Goal: Answer question/provide support: Share knowledge or assist other users

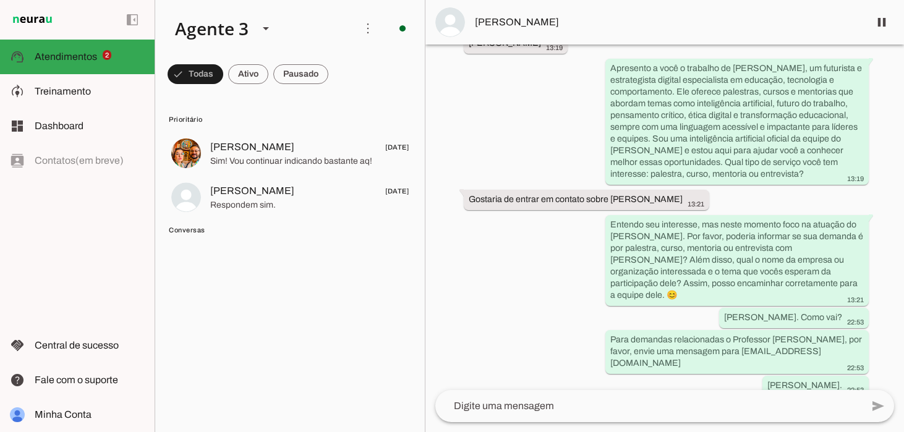
scroll to position [88, 0]
click at [187, 230] on span "Conversas" at bounding box center [289, 230] width 240 height 10
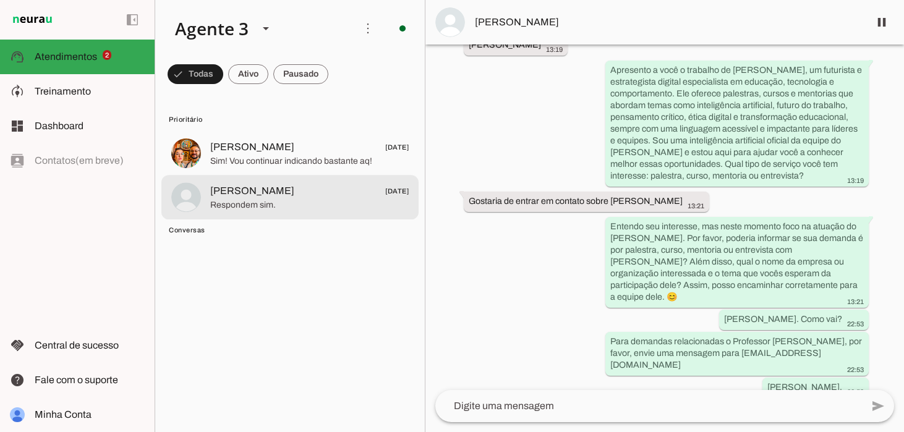
click at [220, 203] on span "Respondem sim." at bounding box center [309, 205] width 198 height 12
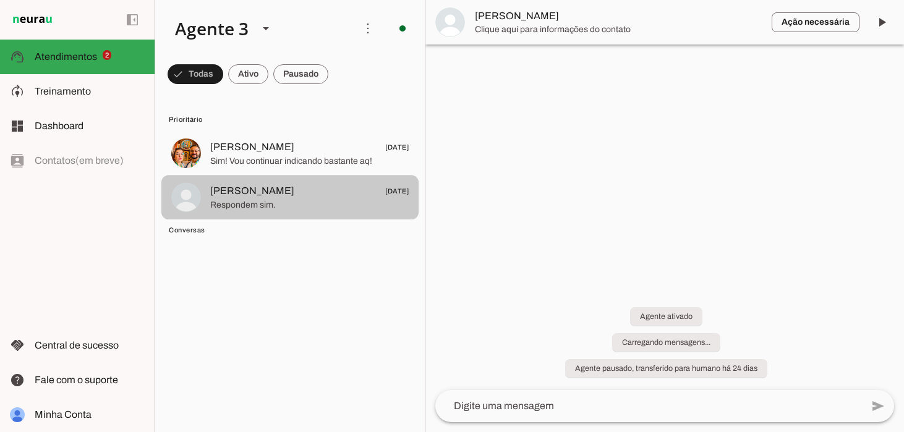
scroll to position [422, 0]
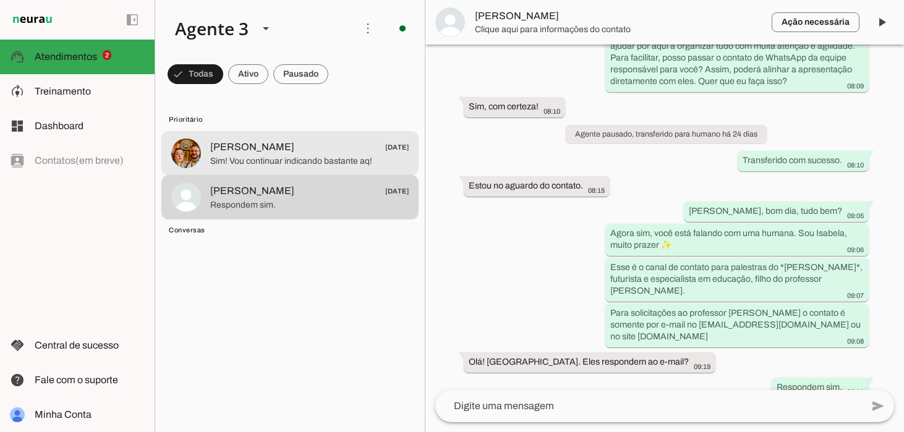
click at [238, 148] on span "[PERSON_NAME]" at bounding box center [252, 147] width 84 height 15
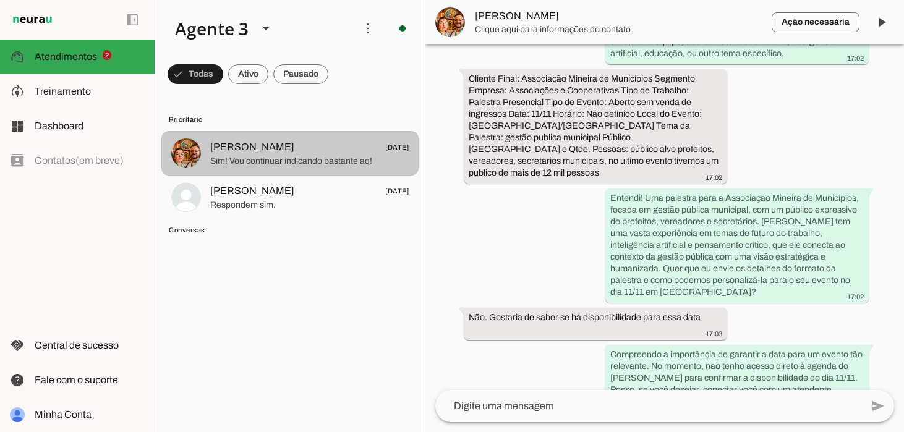
scroll to position [1450, 0]
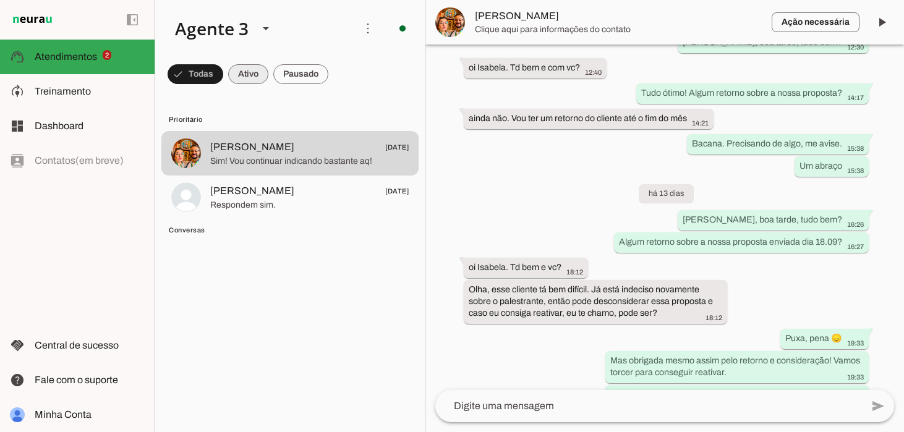
click at [256, 74] on span at bounding box center [248, 74] width 40 height 30
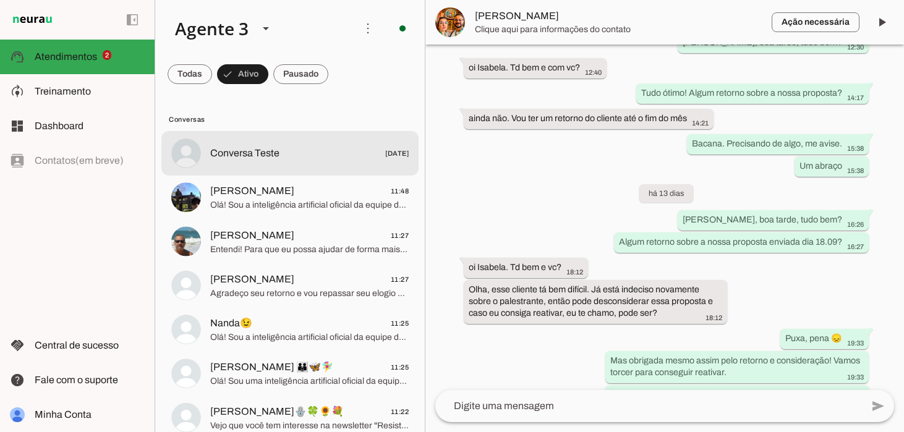
scroll to position [1448, 0]
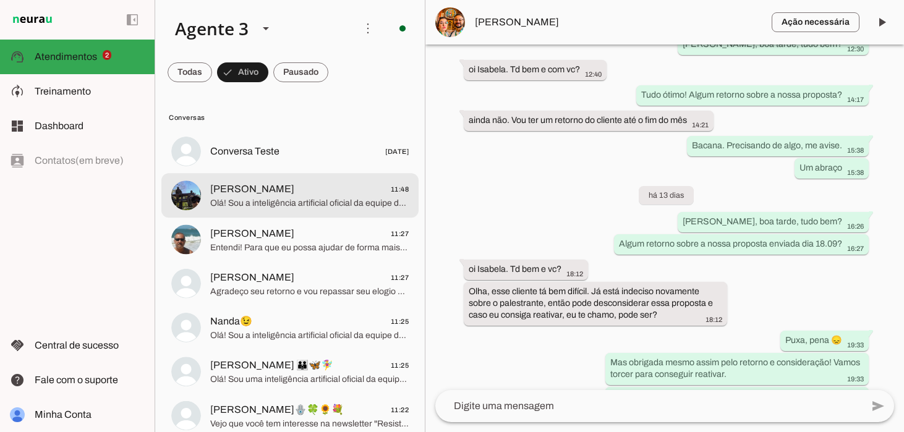
click at [261, 185] on span "[PERSON_NAME]" at bounding box center [252, 189] width 84 height 15
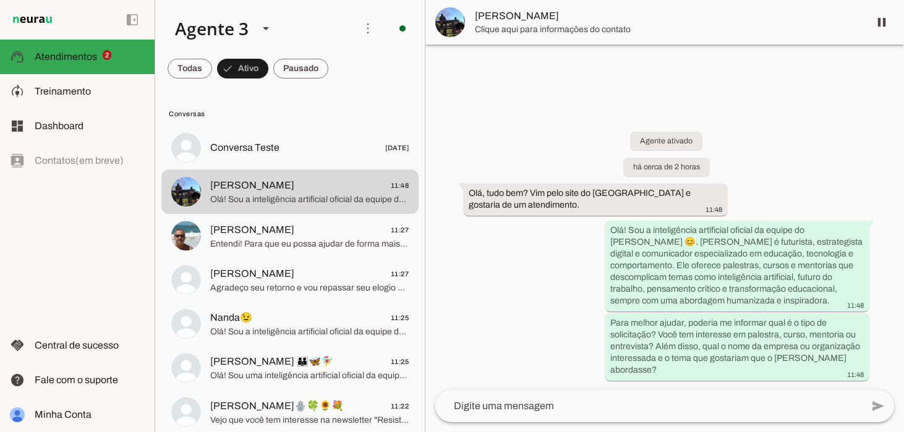
scroll to position [7, 0]
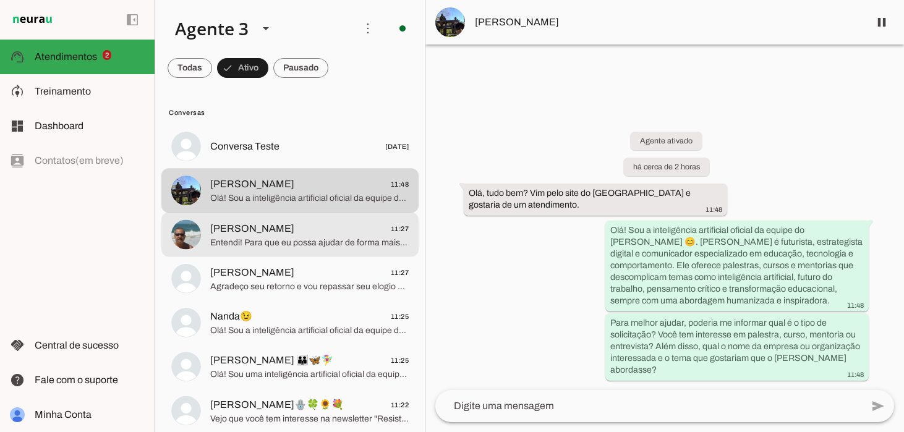
click at [326, 224] on span "[PERSON_NAME] 11:27" at bounding box center [309, 228] width 198 height 15
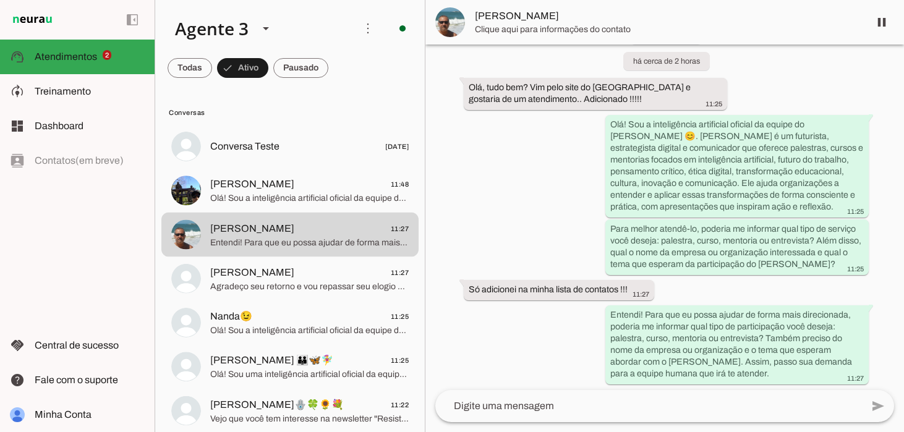
scroll to position [44, 0]
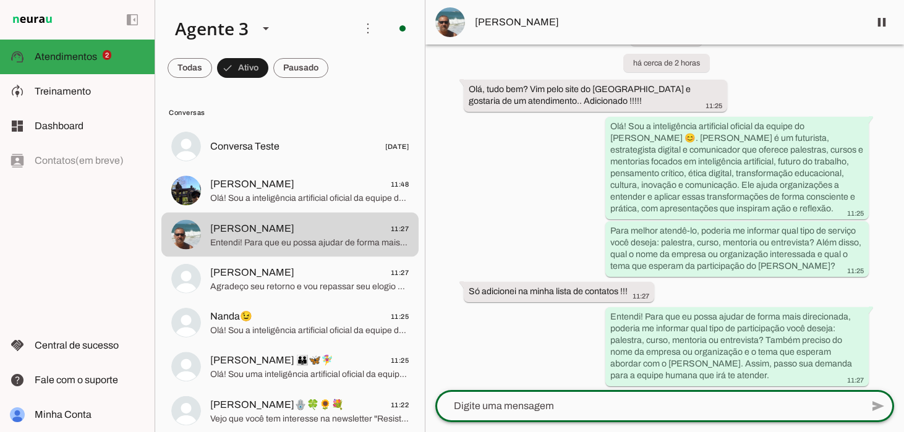
click at [493, 404] on textarea at bounding box center [648, 406] width 426 height 15
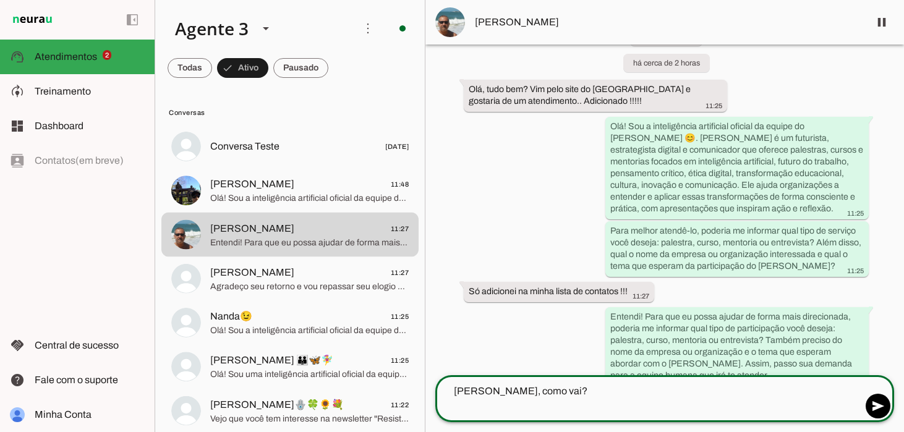
scroll to position [46, 0]
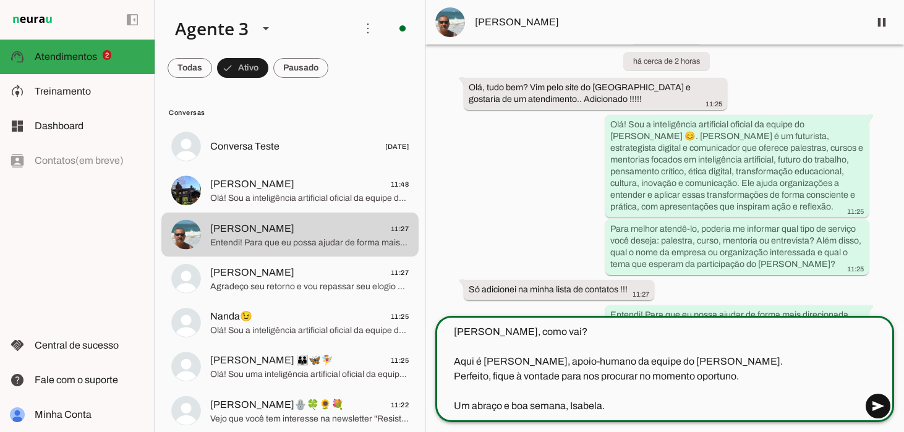
type textarea "[PERSON_NAME], como vai? Aqui é [PERSON_NAME], apoio-humano da equipe do [PERSO…"
type md-outlined-text-field "[PERSON_NAME], como vai? Aqui é [PERSON_NAME], apoio-humano da equipe do [PERSO…"
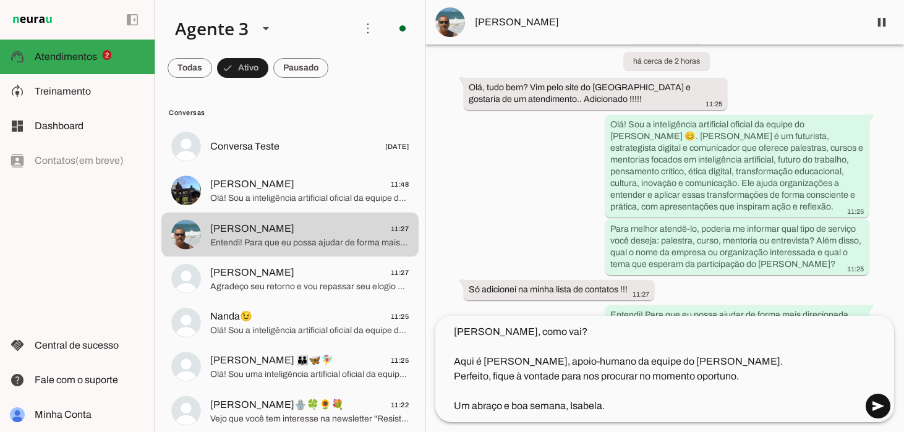
click at [872, 405] on span at bounding box center [878, 406] width 30 height 30
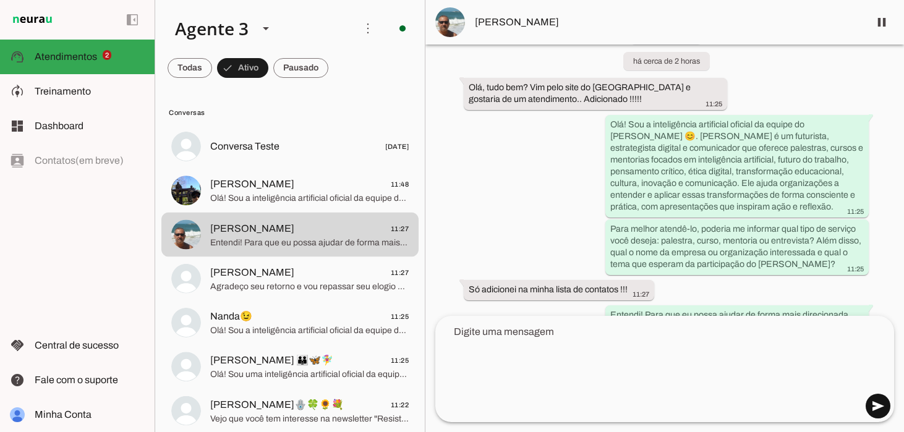
scroll to position [93, 0]
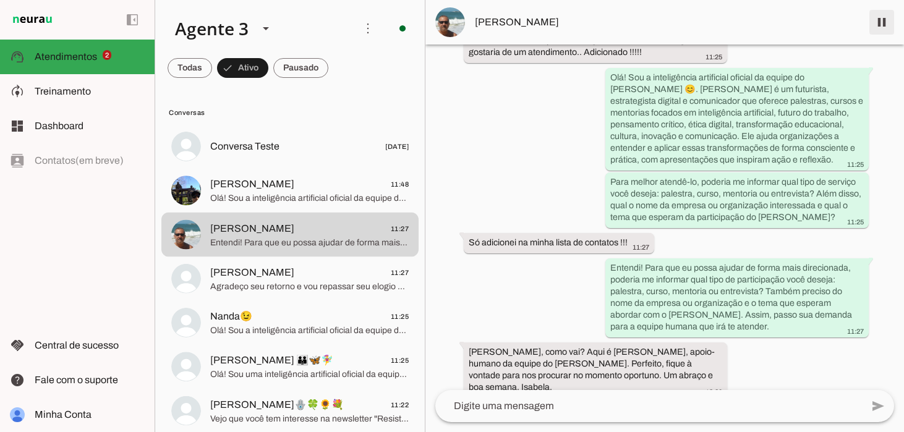
drag, startPoint x: 884, startPoint y: 22, endPoint x: 903, endPoint y: 116, distance: 95.9
click at [884, 22] on span at bounding box center [882, 22] width 30 height 30
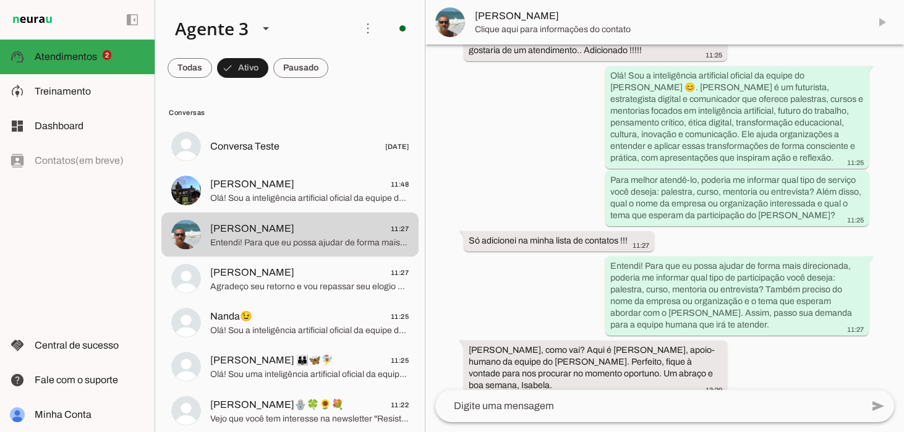
scroll to position [123, 0]
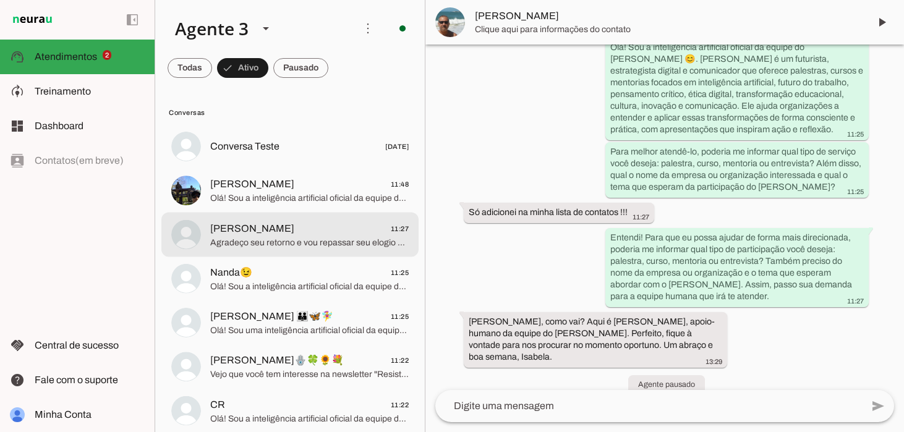
click at [266, 239] on span "Agradeço seu retorno e vou repassar seu elogio para a equipe do [PERSON_NAME] c…" at bounding box center [309, 242] width 198 height 12
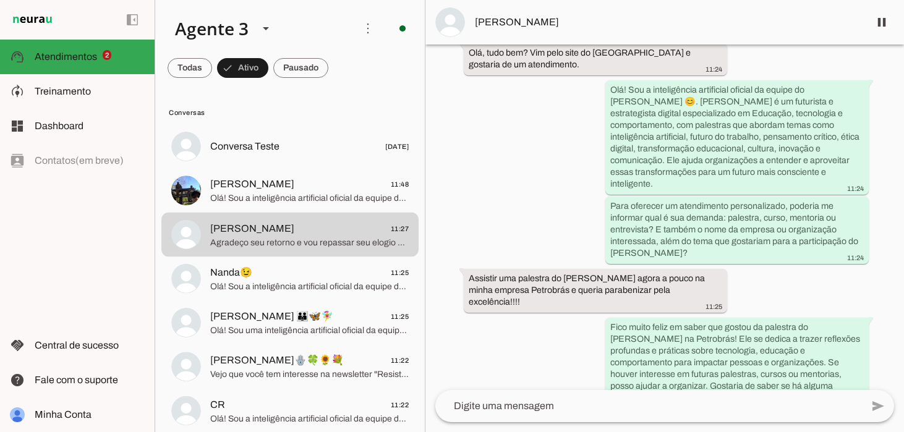
scroll to position [84, 0]
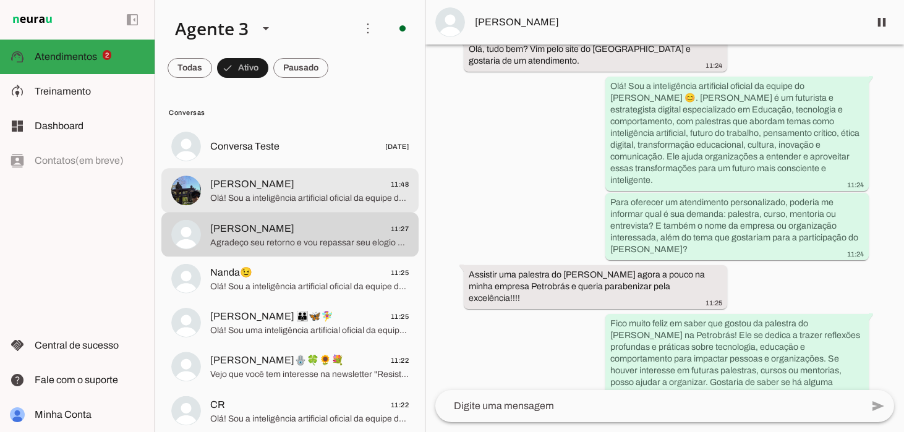
click at [292, 195] on span "Olá! Sou a inteligência artificial oficial da equipe do [PERSON_NAME] 😊. [PERSO…" at bounding box center [309, 198] width 198 height 12
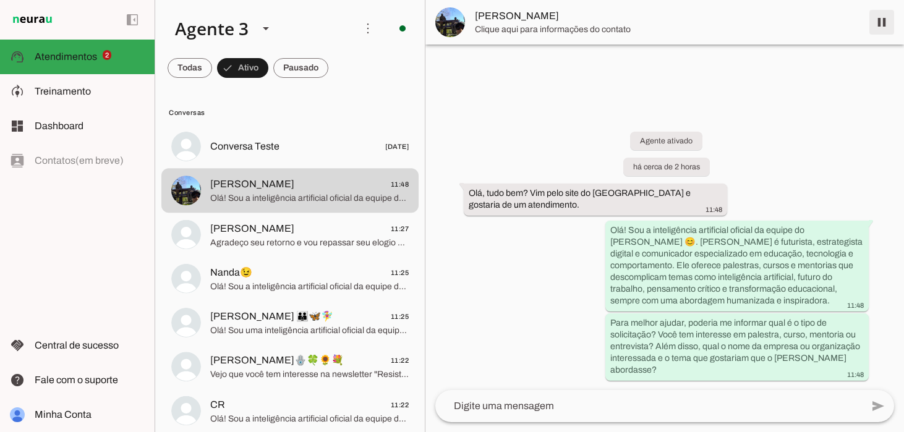
click at [880, 24] on span at bounding box center [882, 22] width 30 height 30
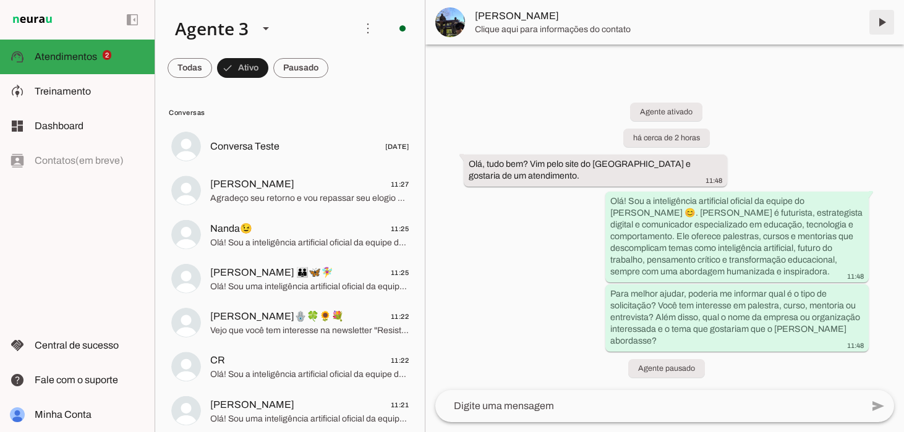
click at [883, 25] on span at bounding box center [882, 22] width 30 height 30
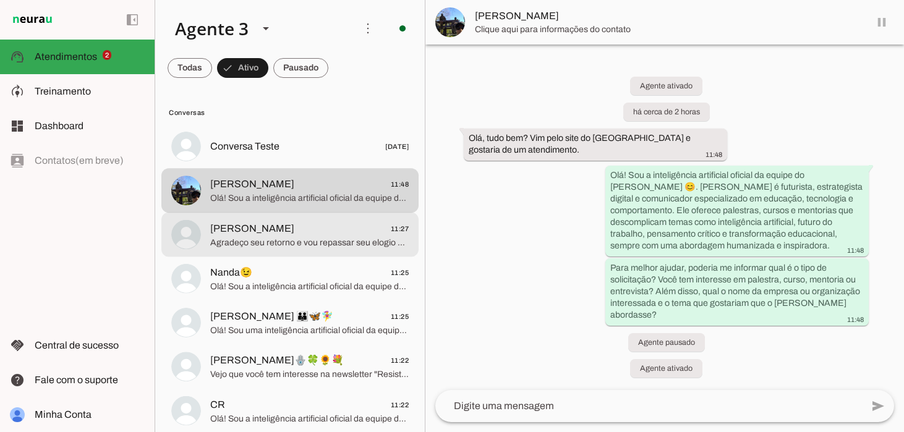
click at [283, 234] on span "[PERSON_NAME] 11:27" at bounding box center [309, 228] width 198 height 15
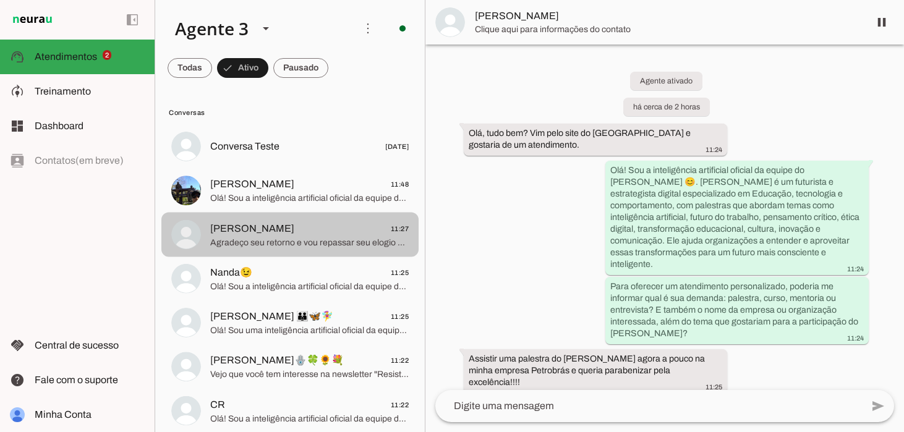
scroll to position [190, 0]
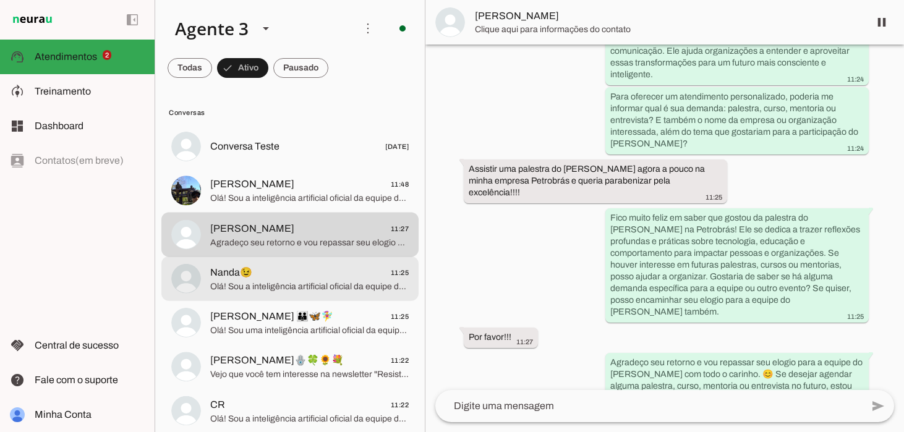
click at [286, 282] on span "Olá! Sou a inteligência artificial oficial da equipe do [PERSON_NAME] 😊. [PERSO…" at bounding box center [309, 286] width 198 height 12
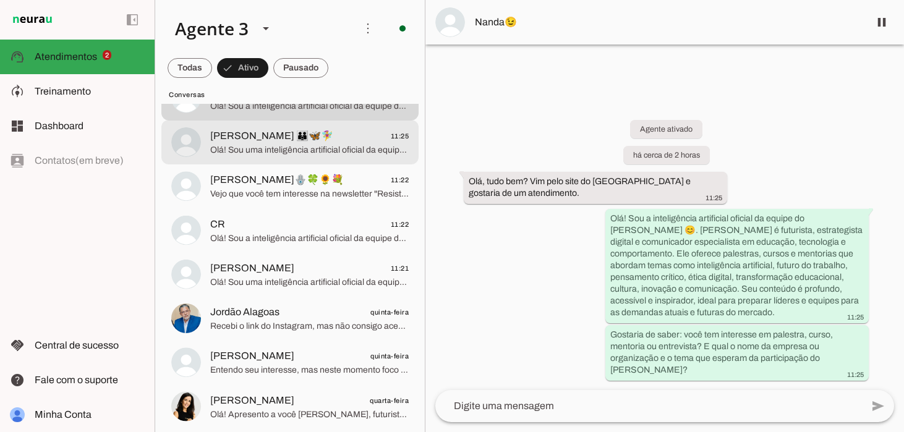
scroll to position [193, 0]
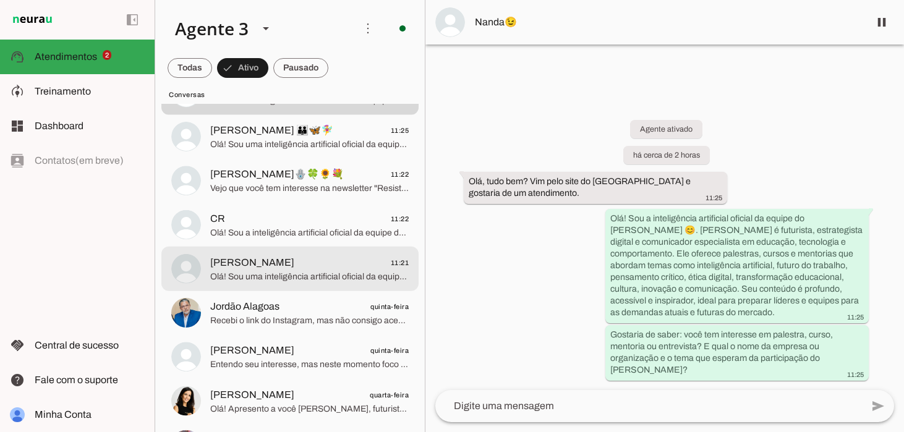
click at [297, 266] on span "[PERSON_NAME] 11:21" at bounding box center [309, 262] width 198 height 15
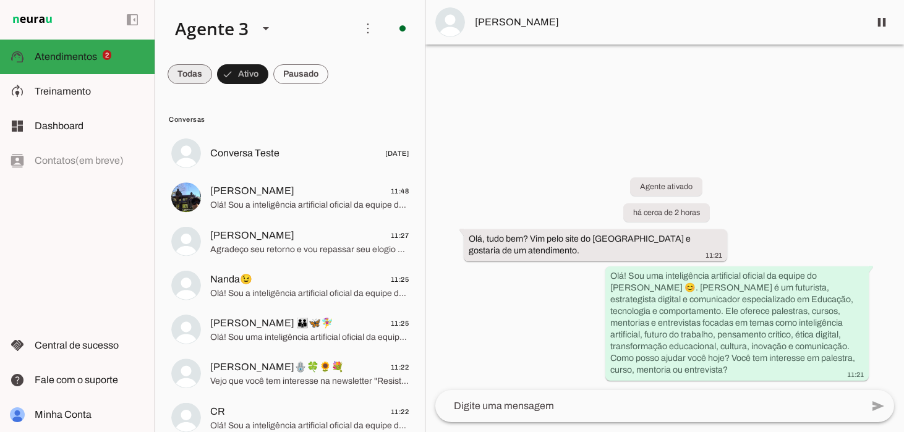
click at [181, 77] on span at bounding box center [189, 74] width 44 height 30
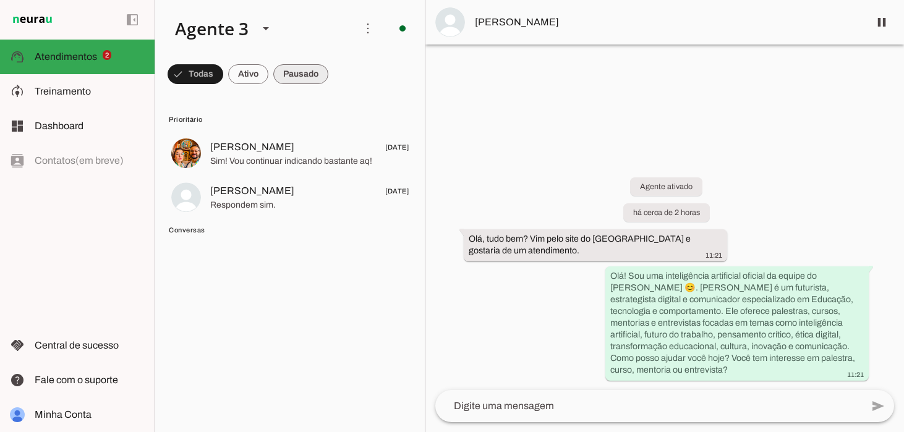
click at [299, 69] on span at bounding box center [300, 74] width 55 height 30
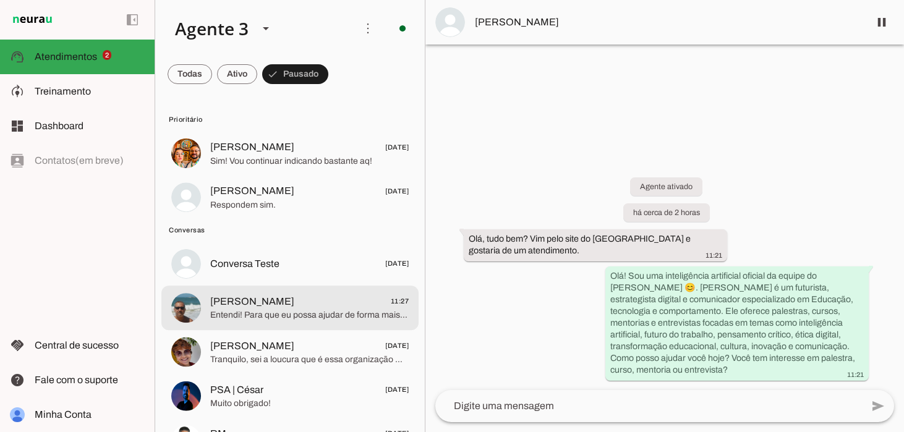
click at [305, 315] on span "Entendi! Para que eu possa ajudar de forma mais direcionada, poderia me informa…" at bounding box center [309, 315] width 198 height 12
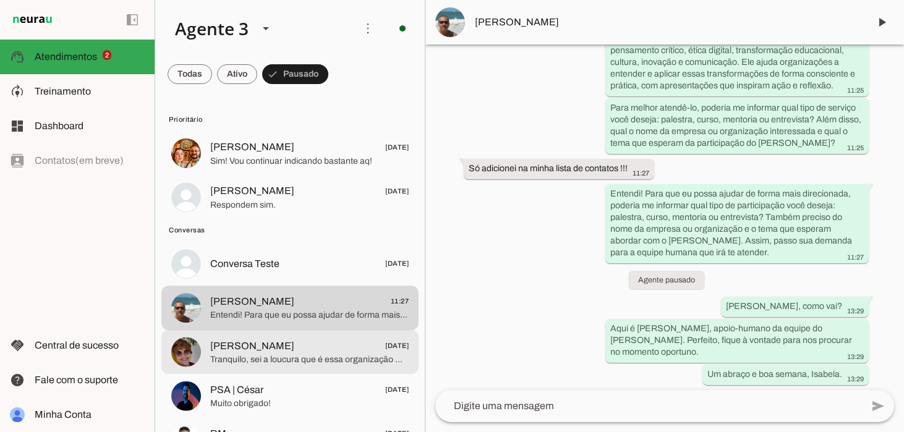
scroll to position [165, 0]
click at [263, 348] on span "[PERSON_NAME]" at bounding box center [252, 345] width 84 height 15
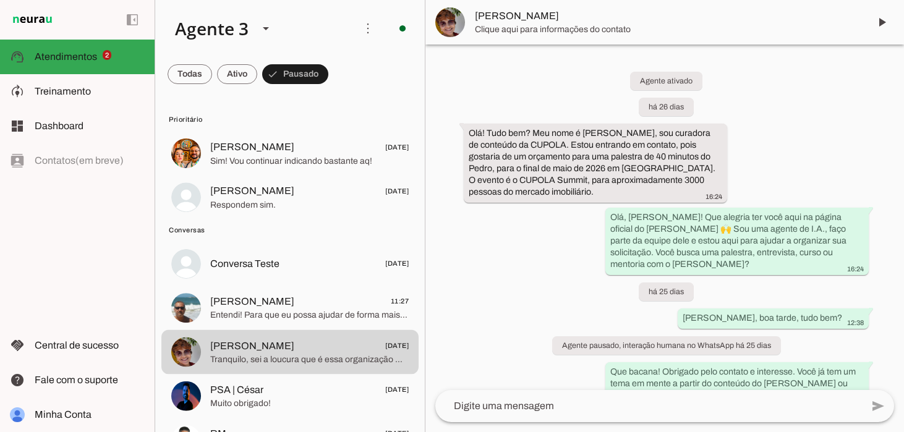
scroll to position [839, 0]
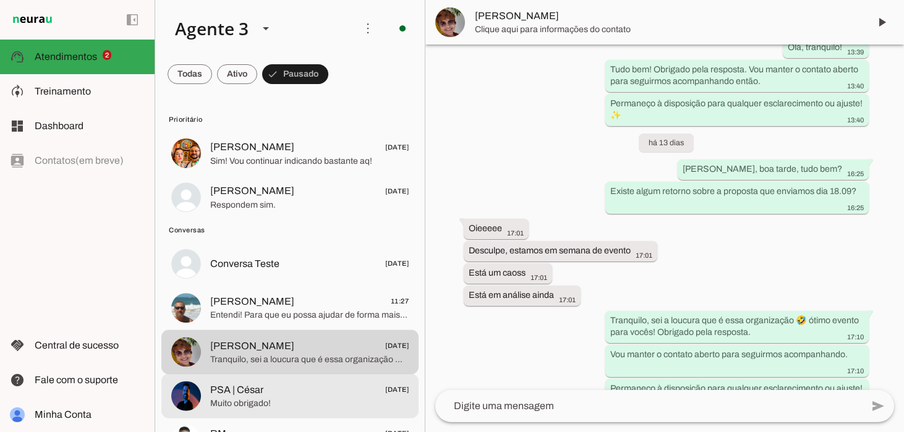
click at [326, 395] on span "PSA | César [DATE]" at bounding box center [309, 389] width 198 height 15
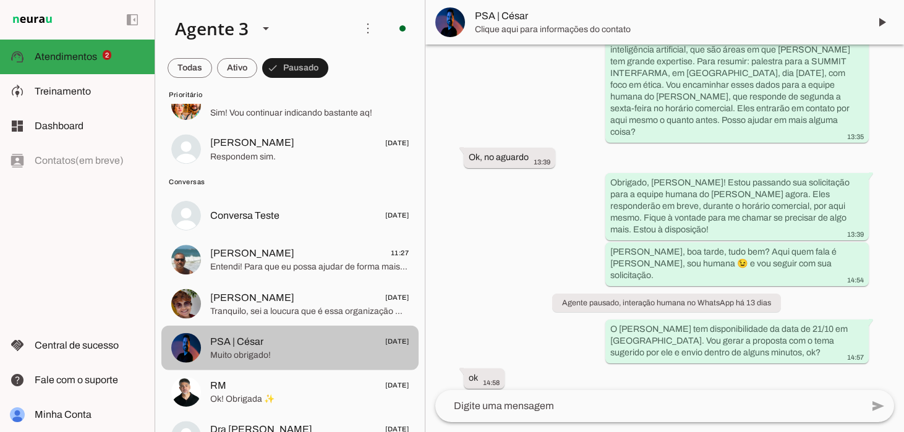
scroll to position [130, 0]
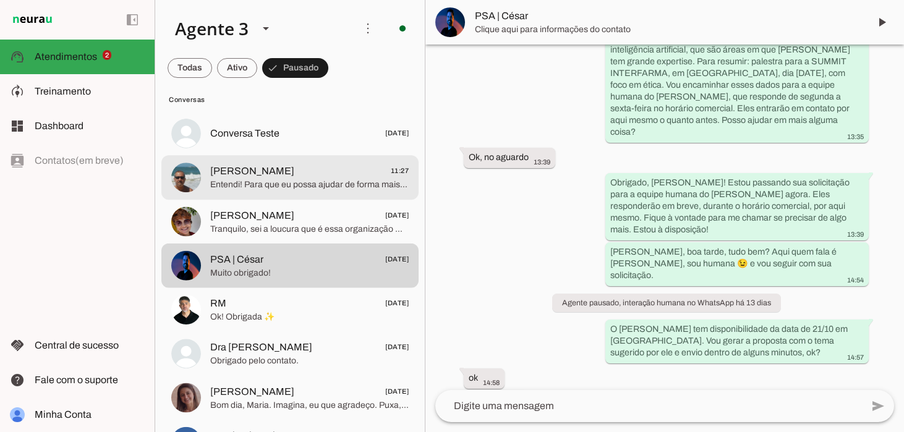
click at [290, 167] on span "[PERSON_NAME] 11:27" at bounding box center [309, 170] width 198 height 15
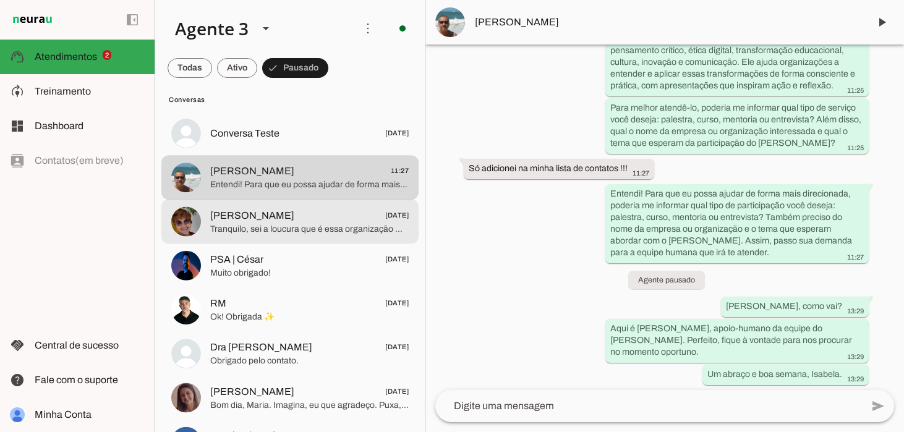
scroll to position [165, 0]
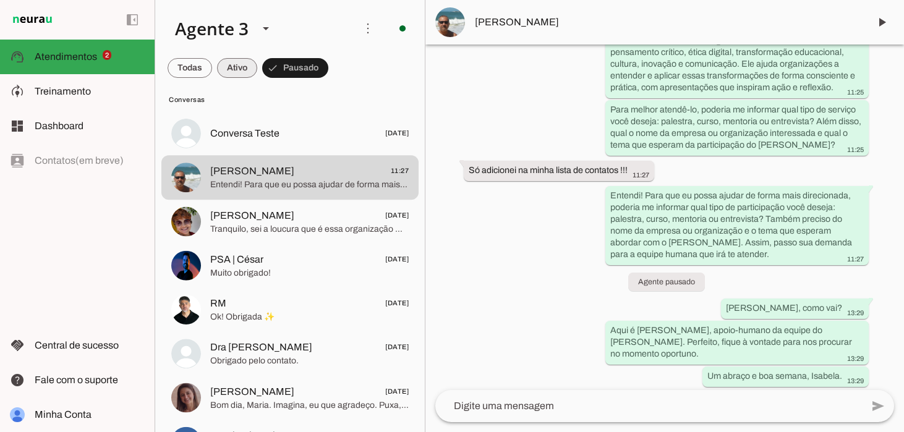
click at [244, 64] on span at bounding box center [237, 68] width 40 height 30
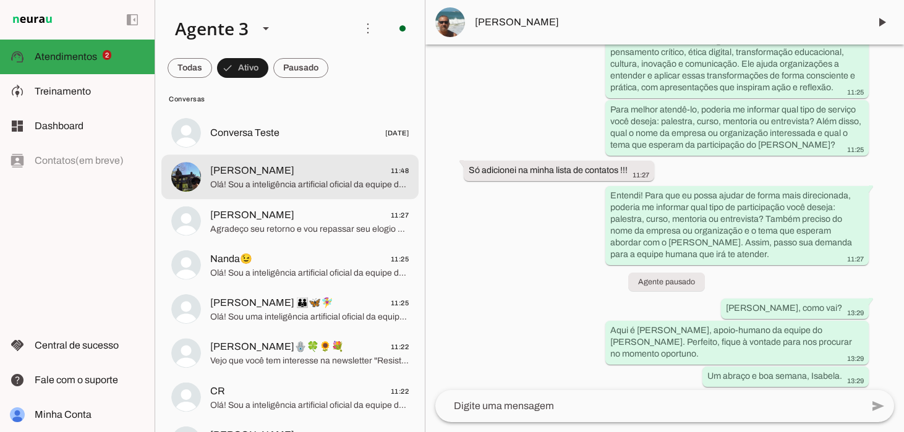
click at [269, 179] on span "Olá! Sou a inteligência artificial oficial da equipe do [PERSON_NAME] 😊. [PERSO…" at bounding box center [309, 185] width 198 height 12
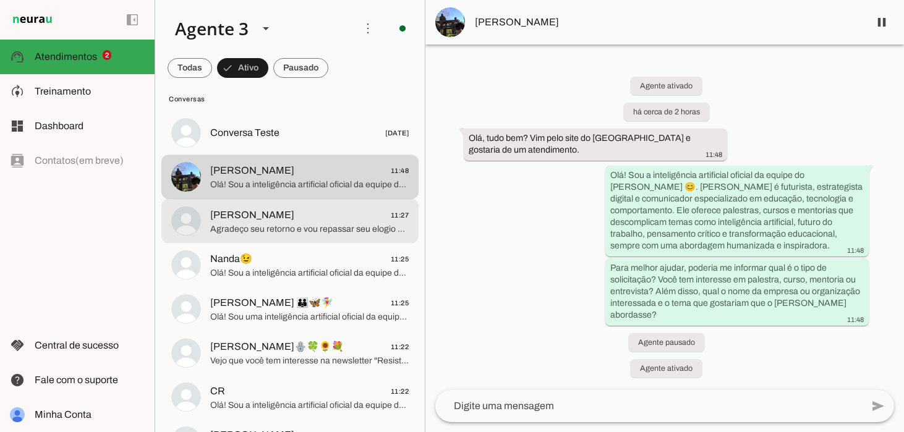
click at [270, 219] on span "[PERSON_NAME]" at bounding box center [252, 215] width 84 height 15
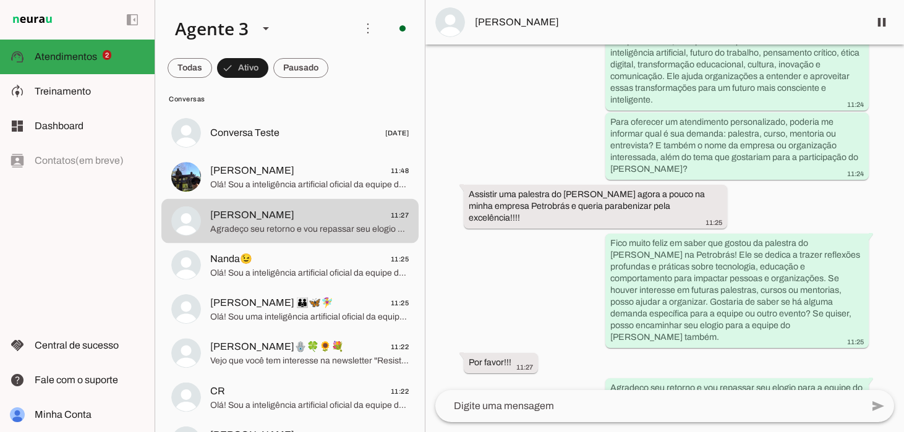
scroll to position [188, 0]
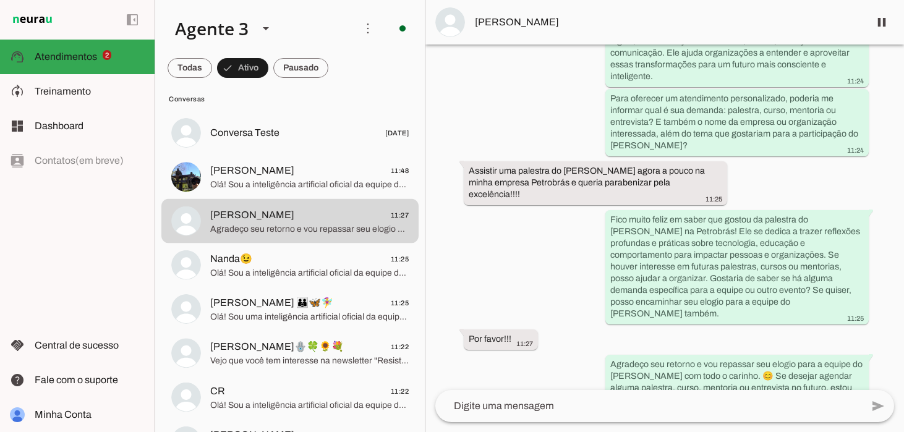
click at [530, 402] on textarea at bounding box center [648, 406] width 426 height 15
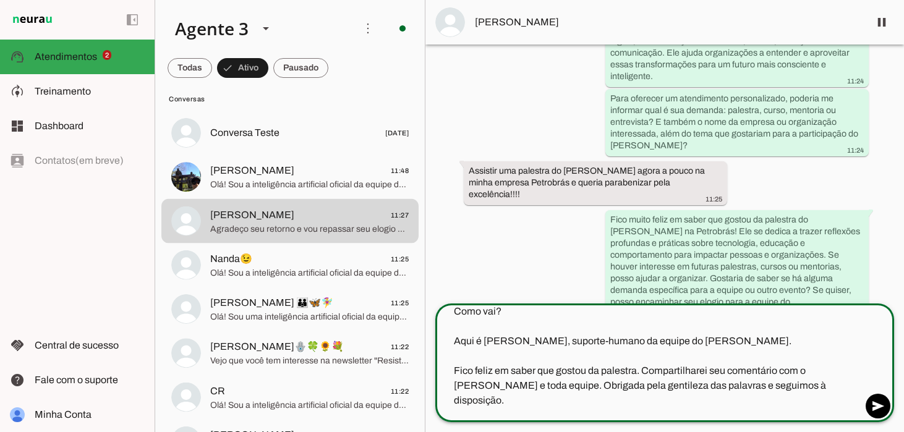
scroll to position [15, 0]
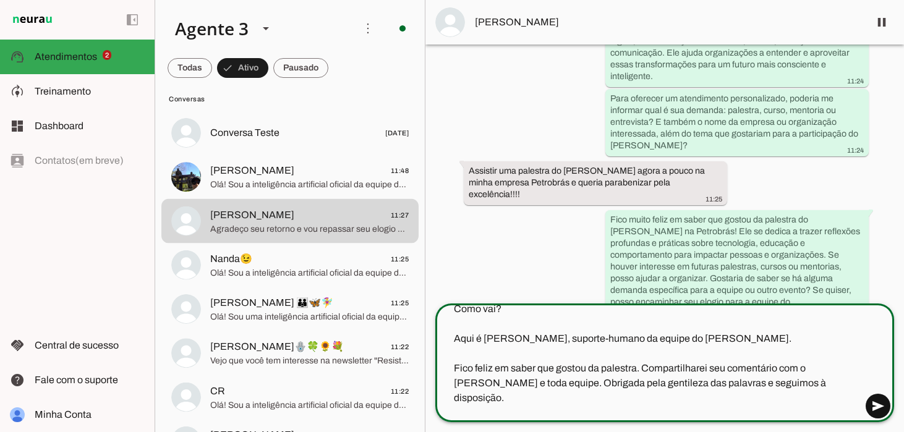
type textarea "[PERSON_NAME]. Boa tarde. Como vai? Aqui é [PERSON_NAME], suporte-humano da equ…"
type md-outlined-text-field "[PERSON_NAME]. Boa tarde. Como vai? Aqui é [PERSON_NAME], suporte-humano da equ…"
click at [883, 409] on span at bounding box center [878, 406] width 30 height 30
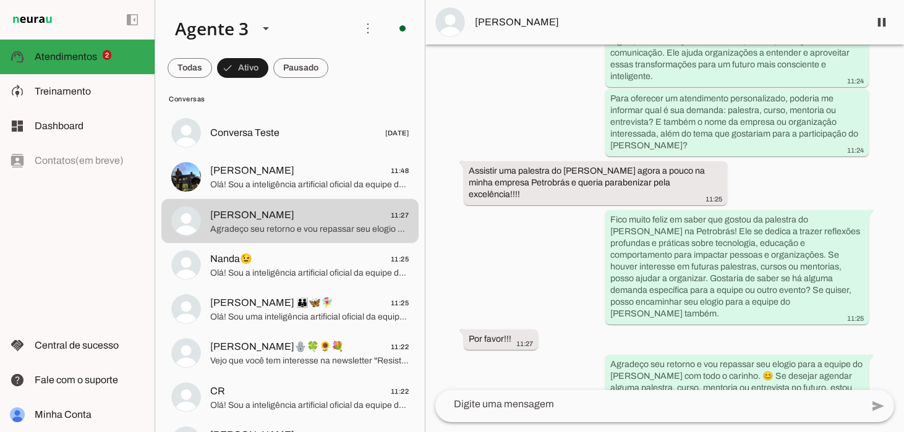
scroll to position [260, 0]
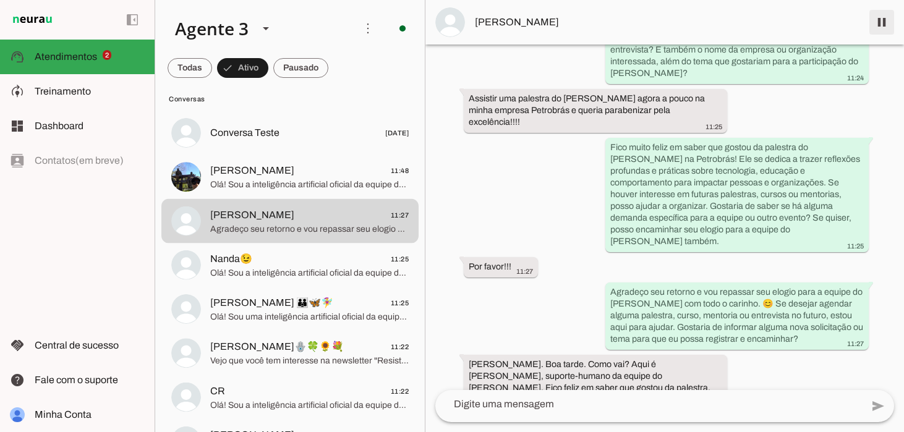
drag, startPoint x: 879, startPoint y: 22, endPoint x: 868, endPoint y: 29, distance: 13.0
click at [878, 22] on span at bounding box center [882, 22] width 30 height 30
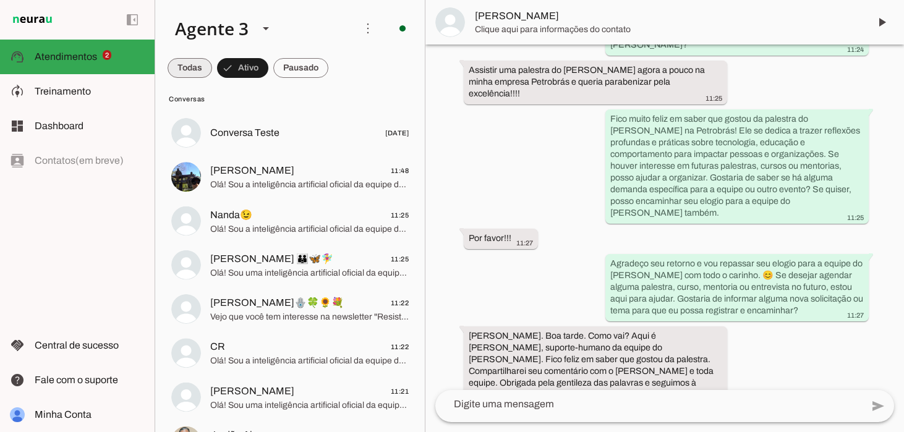
click at [182, 64] on span at bounding box center [189, 68] width 44 height 30
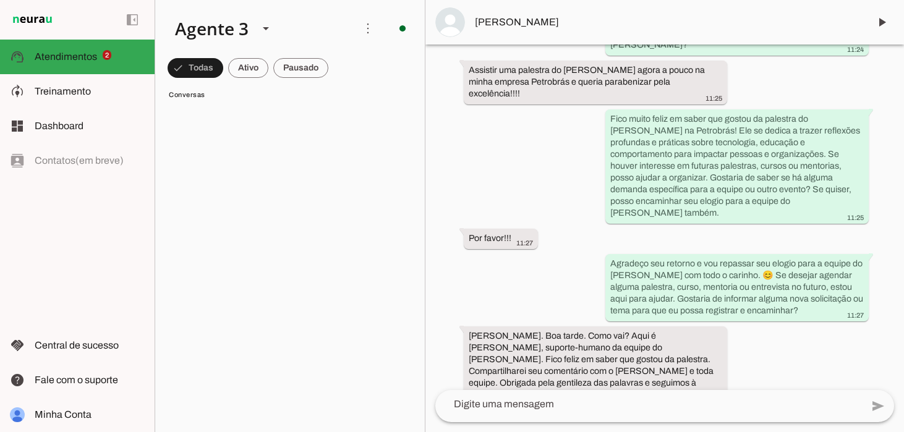
scroll to position [343, 0]
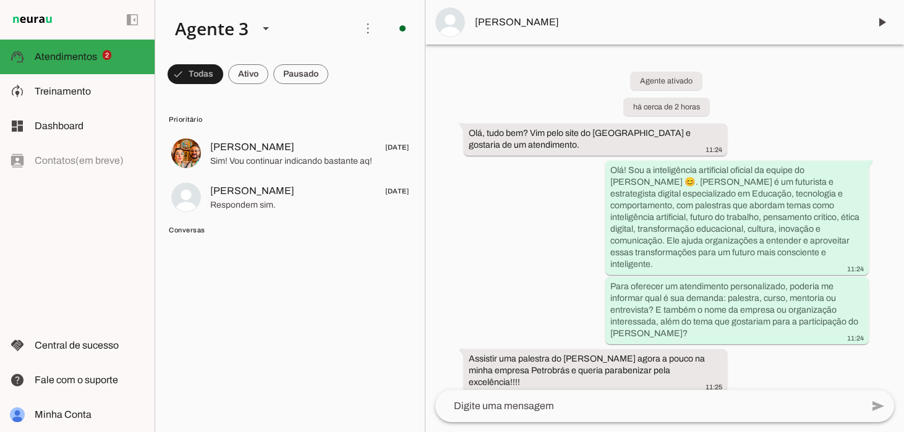
click at [189, 229] on span "Conversas" at bounding box center [289, 230] width 240 height 10
click at [250, 78] on span at bounding box center [248, 74] width 40 height 30
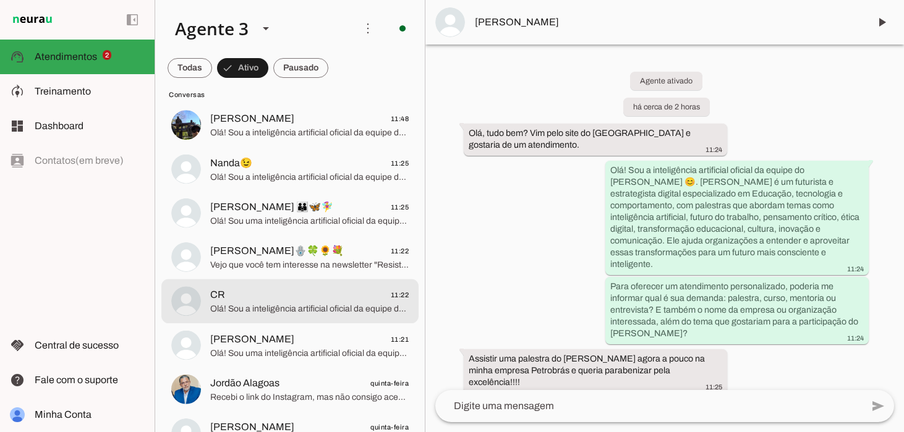
scroll to position [171, 0]
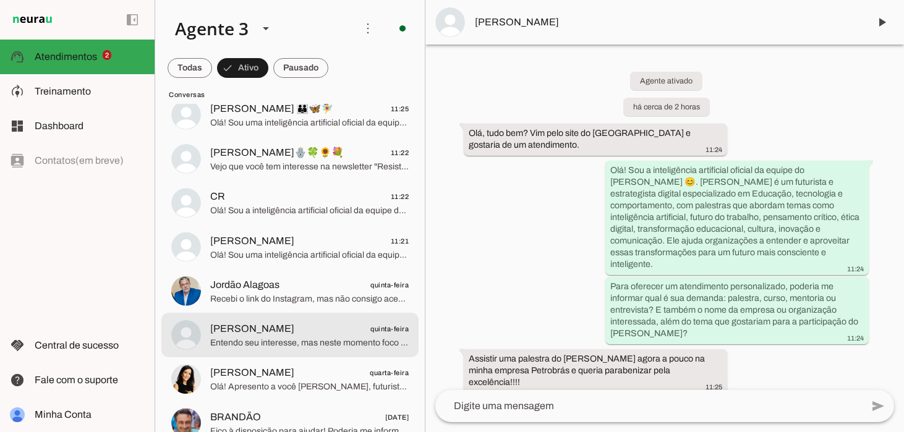
click at [298, 337] on span "Entendo seu interesse, mas neste momento foco na atuação do [PERSON_NAME]. Por …" at bounding box center [309, 343] width 198 height 12
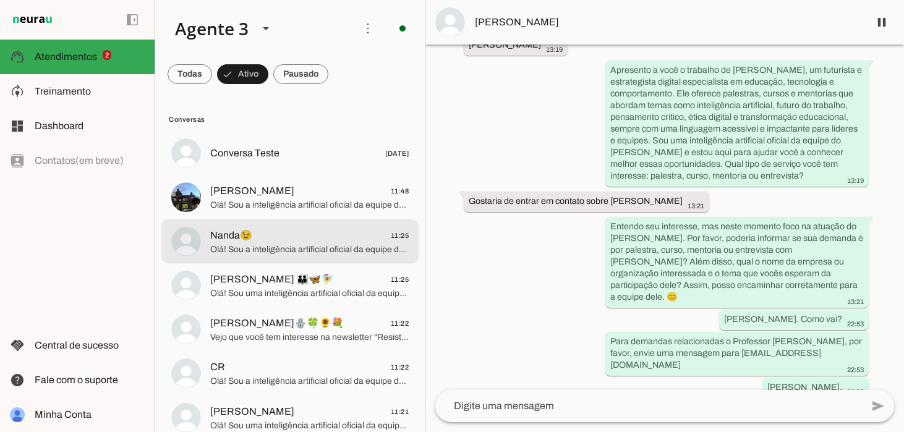
click at [266, 238] on span "Nanda😉 11:25" at bounding box center [309, 234] width 198 height 15
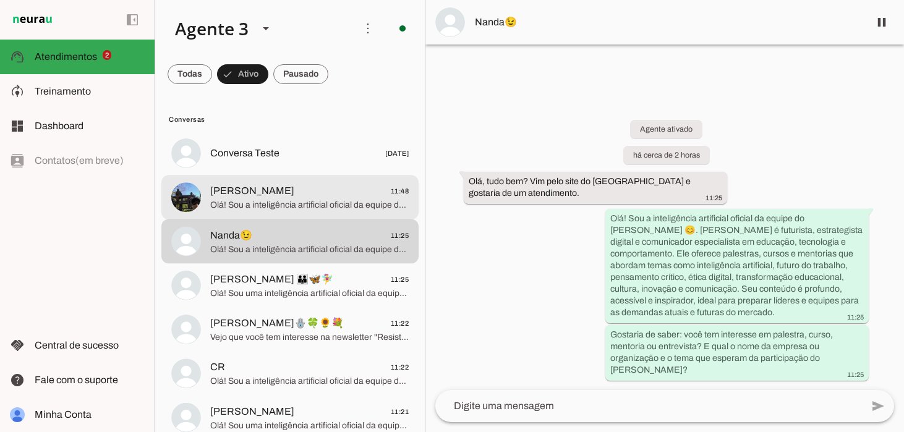
click at [257, 185] on span "[PERSON_NAME]" at bounding box center [252, 191] width 84 height 15
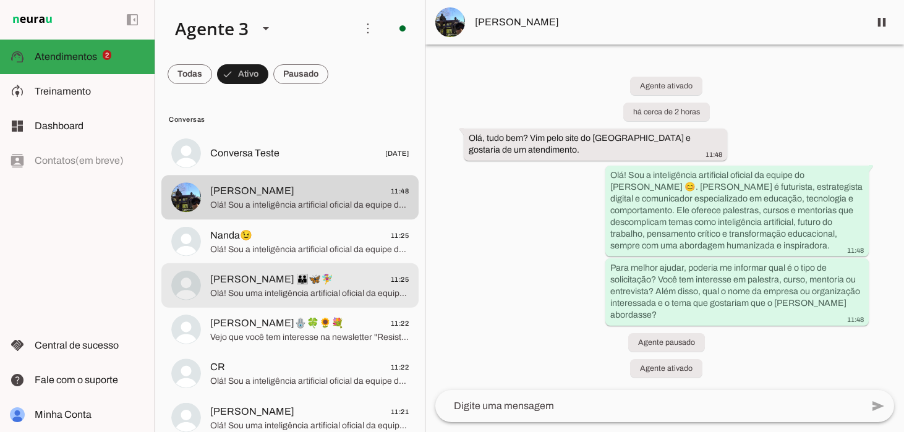
click at [340, 278] on span "Samaya Oana 👪🦋🧚‍♀️ 11:25" at bounding box center [309, 278] width 198 height 15
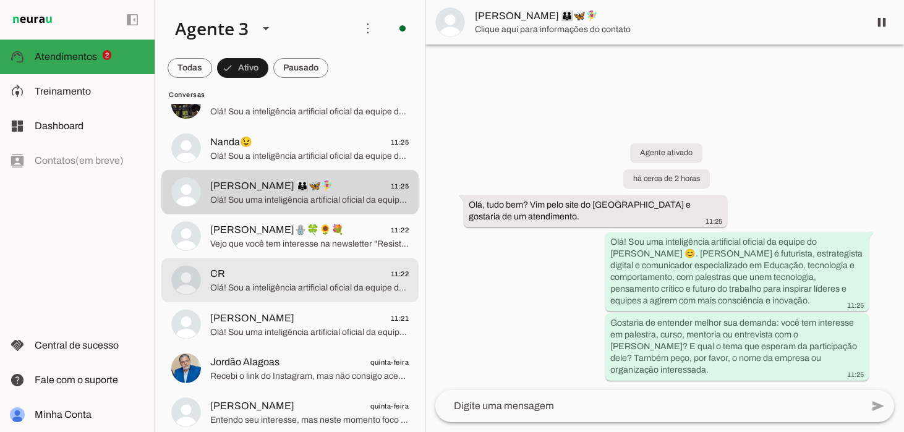
scroll to position [95, 0]
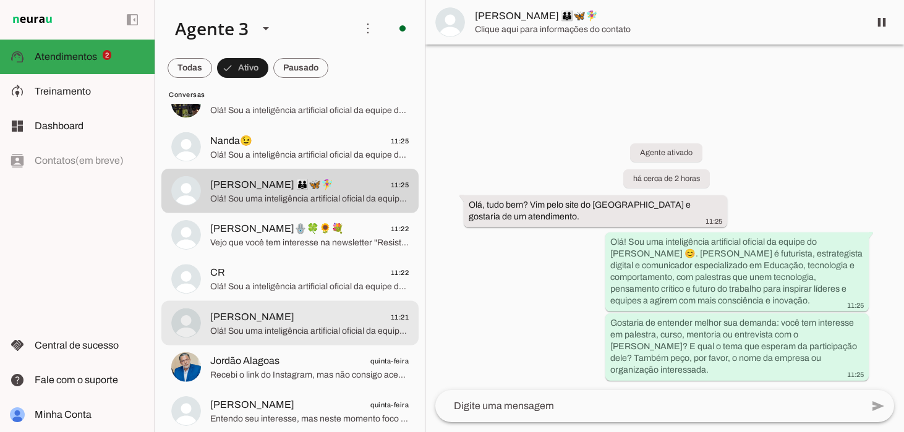
click at [323, 318] on span "[PERSON_NAME] 11:21" at bounding box center [309, 316] width 198 height 15
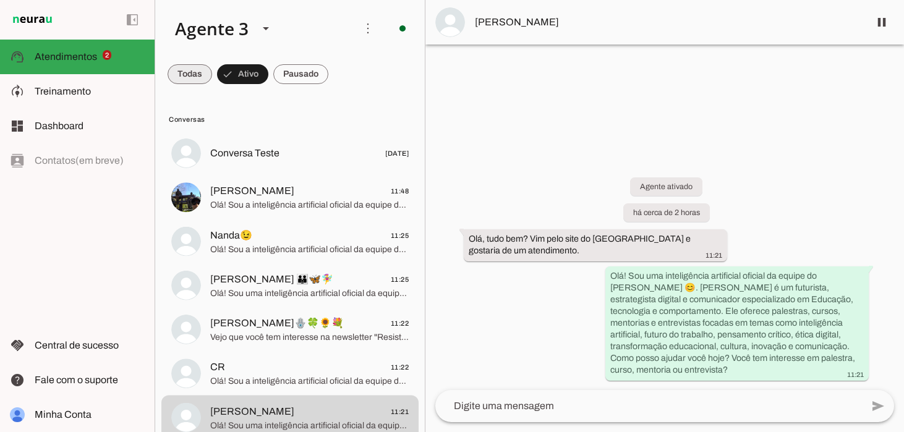
click at [172, 68] on span at bounding box center [189, 74] width 44 height 30
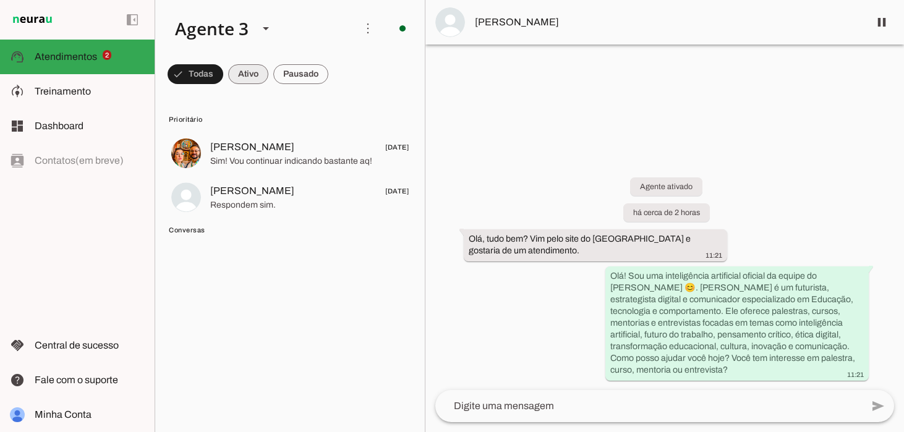
click at [237, 75] on span at bounding box center [248, 74] width 40 height 30
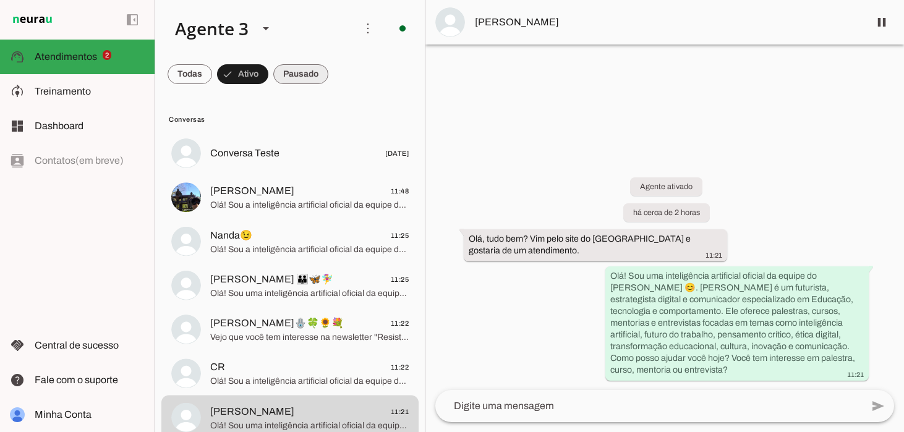
click at [297, 74] on span at bounding box center [300, 74] width 55 height 30
